Goal: Task Accomplishment & Management: Manage account settings

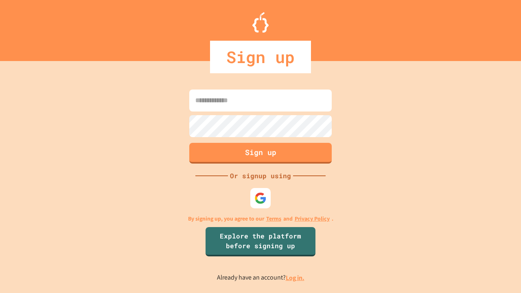
click at [295, 277] on link "Log in." at bounding box center [295, 277] width 19 height 9
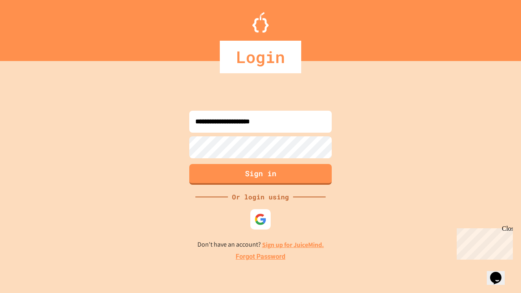
type input "**********"
